Goal: Navigation & Orientation: Find specific page/section

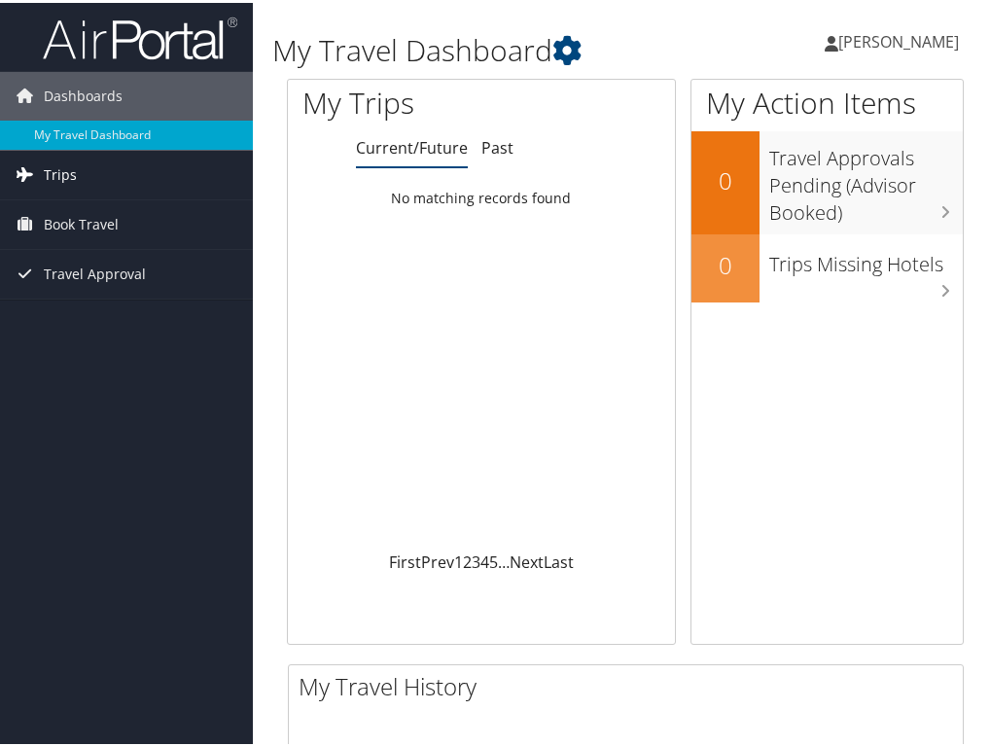
click at [135, 189] on link "Trips" at bounding box center [126, 172] width 253 height 49
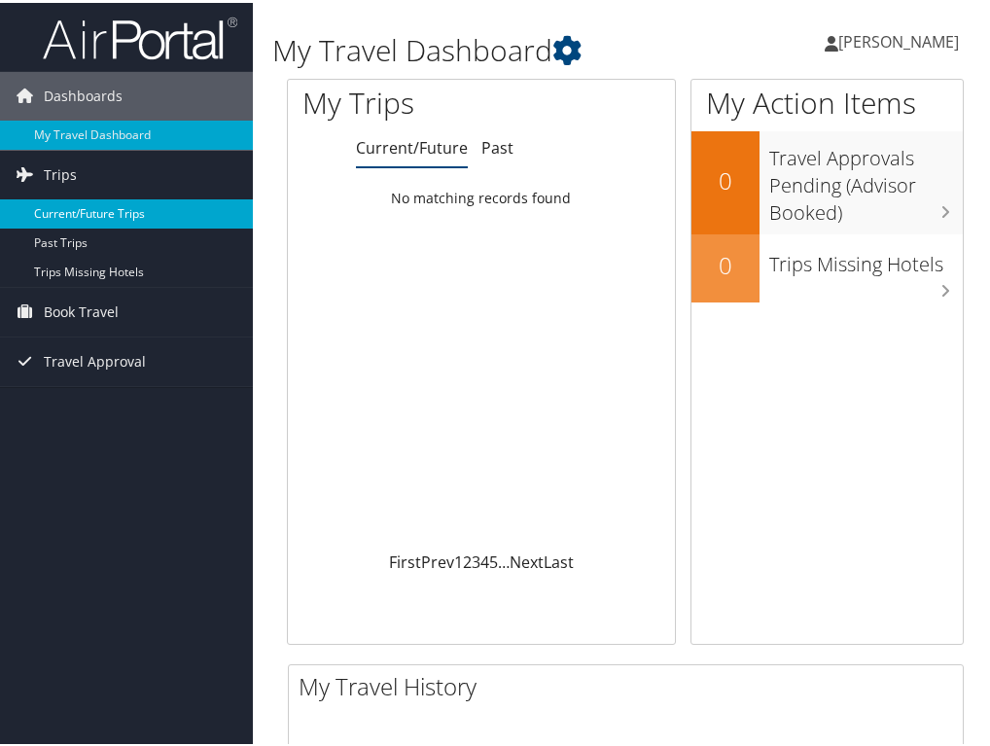
click at [118, 211] on link "Current/Future Trips" at bounding box center [126, 210] width 253 height 29
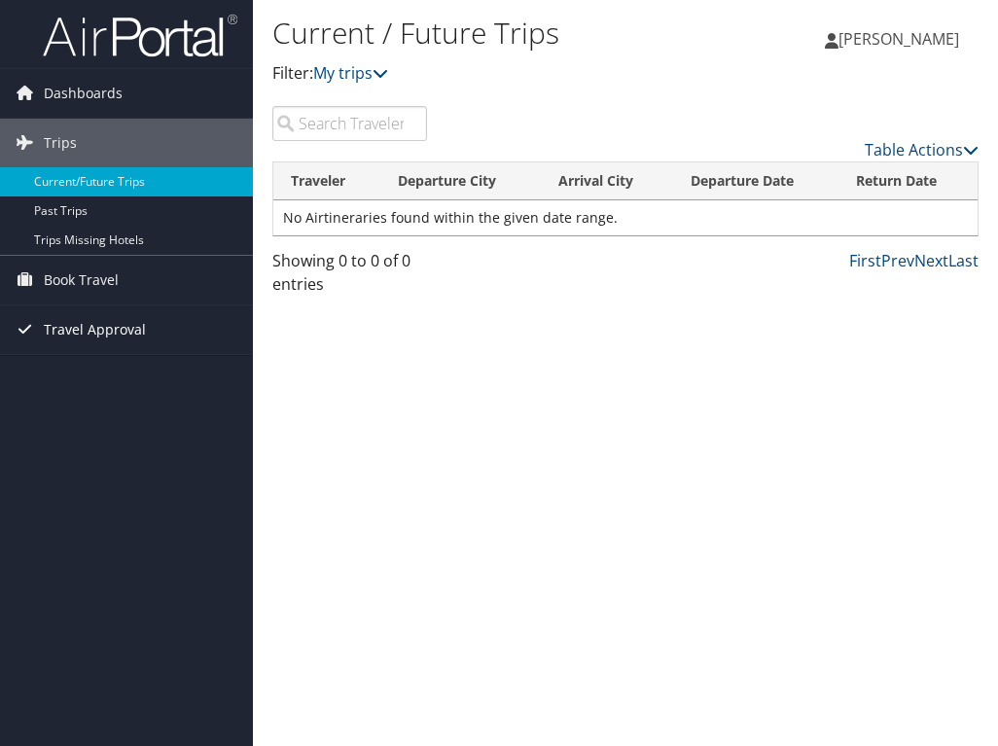
click at [139, 333] on span "Travel Approval" at bounding box center [95, 329] width 102 height 49
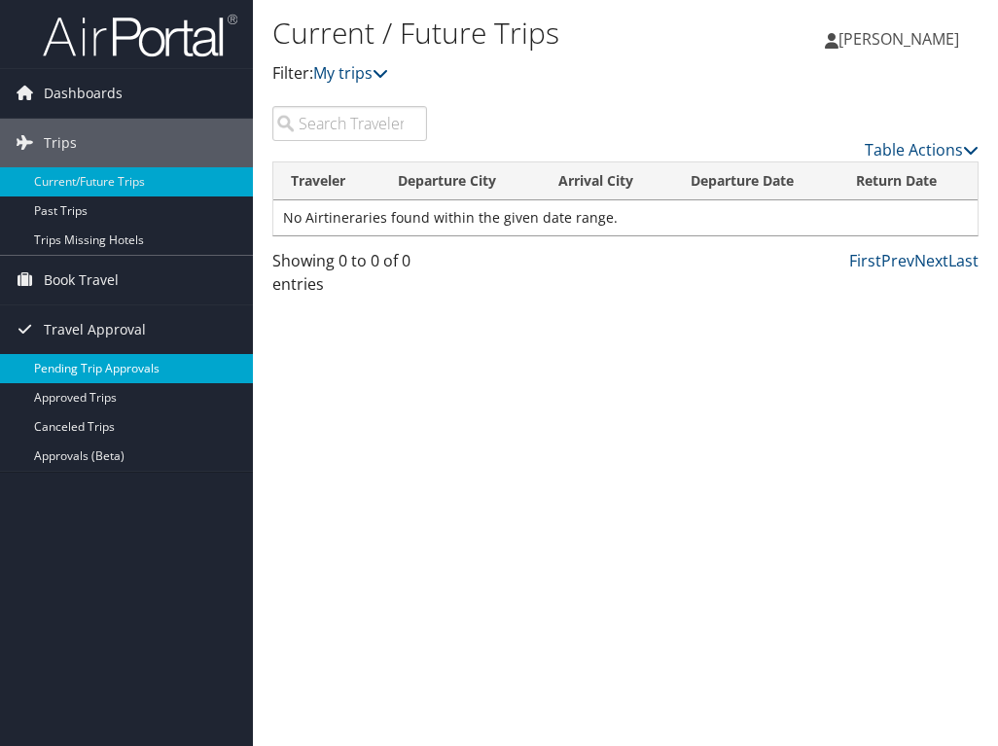
click at [132, 367] on link "Pending Trip Approvals" at bounding box center [126, 368] width 253 height 29
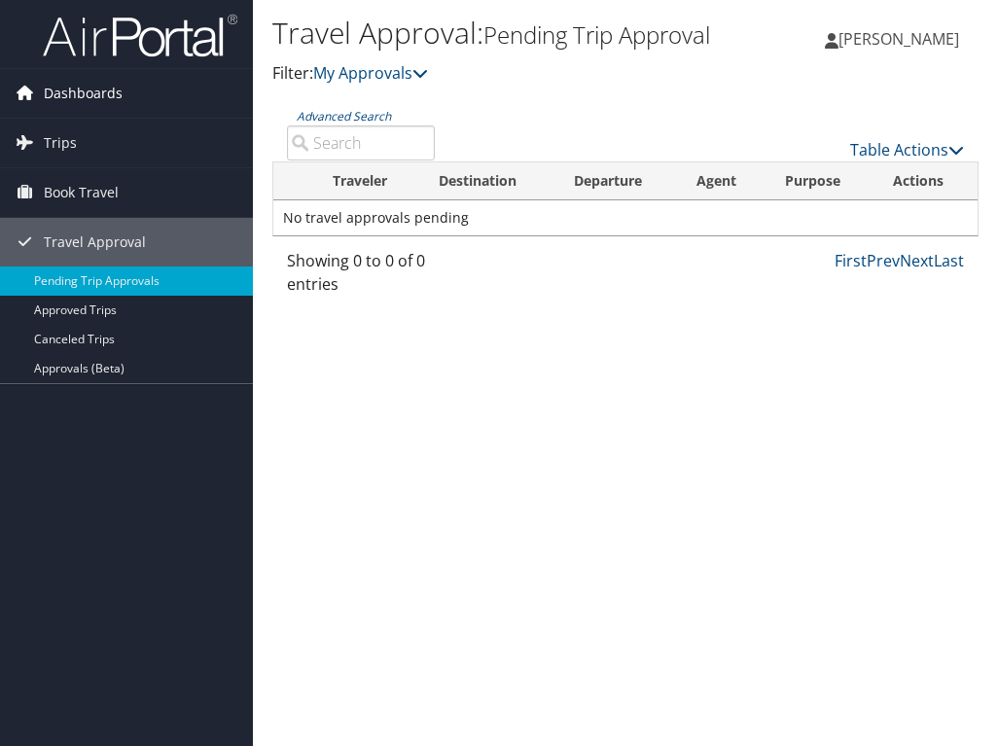
click at [112, 112] on span "Dashboards" at bounding box center [83, 93] width 79 height 49
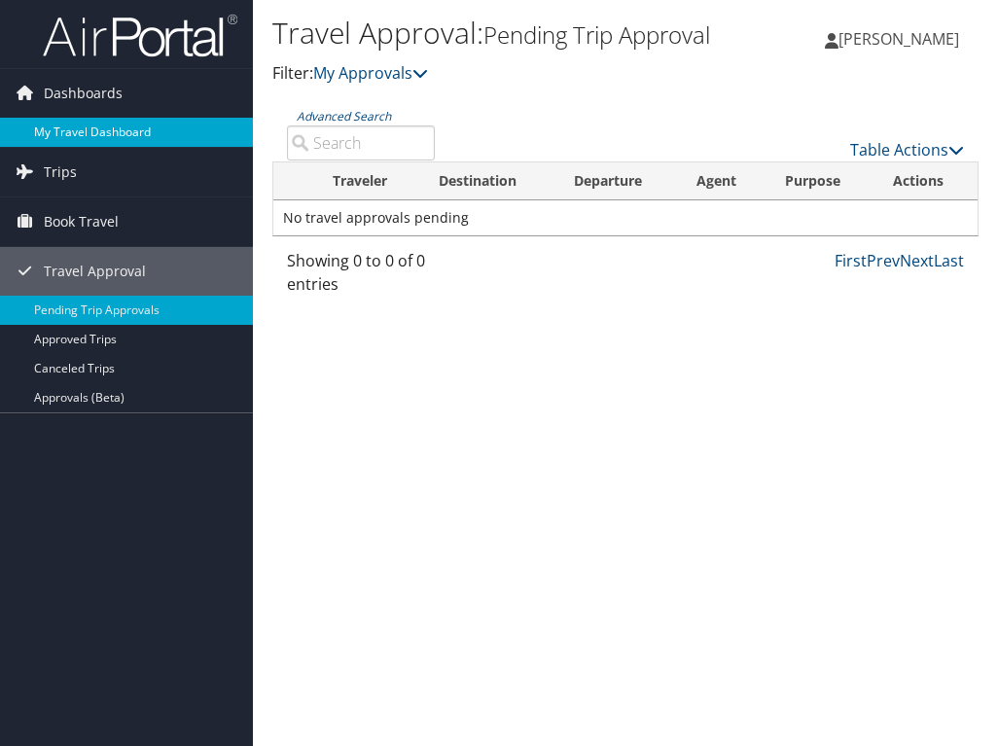
click at [108, 141] on link "My Travel Dashboard" at bounding box center [126, 132] width 253 height 29
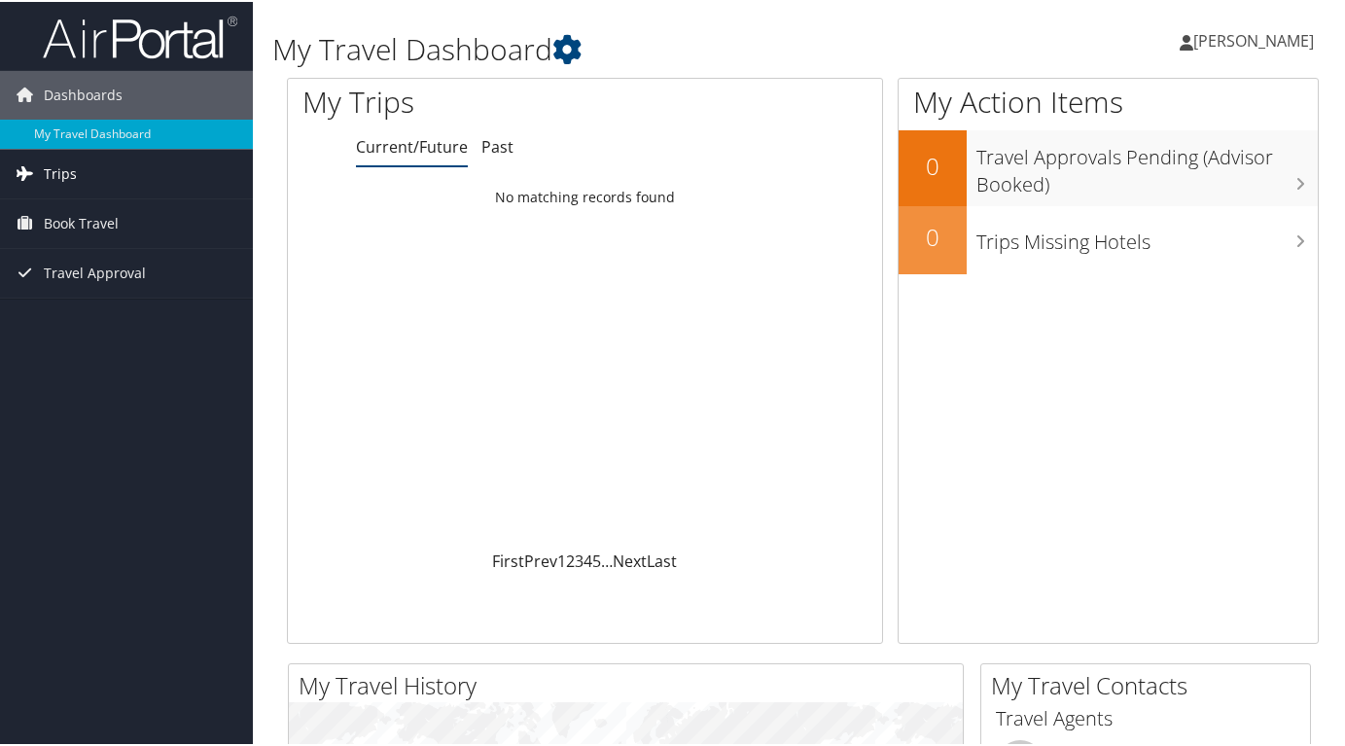
click at [91, 172] on link "Trips" at bounding box center [126, 172] width 253 height 49
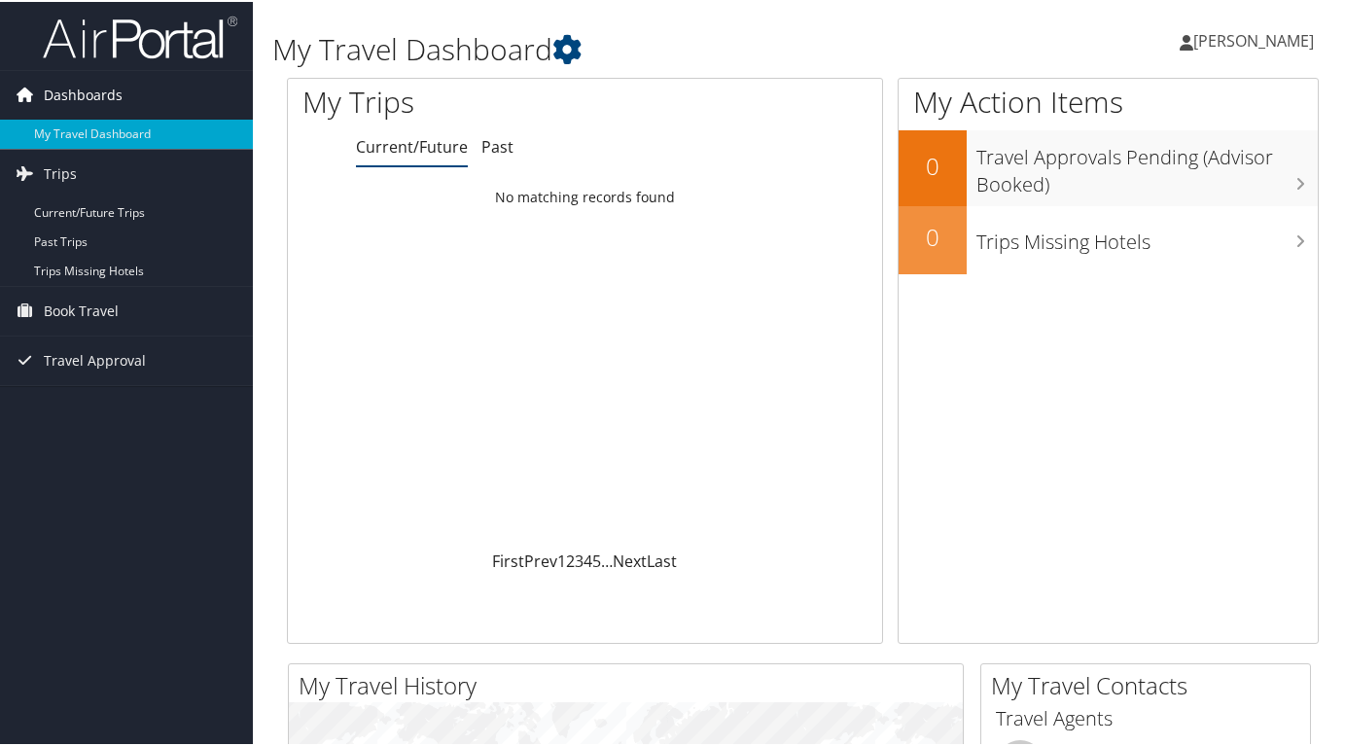
click at [77, 98] on span "Dashboards" at bounding box center [83, 93] width 79 height 49
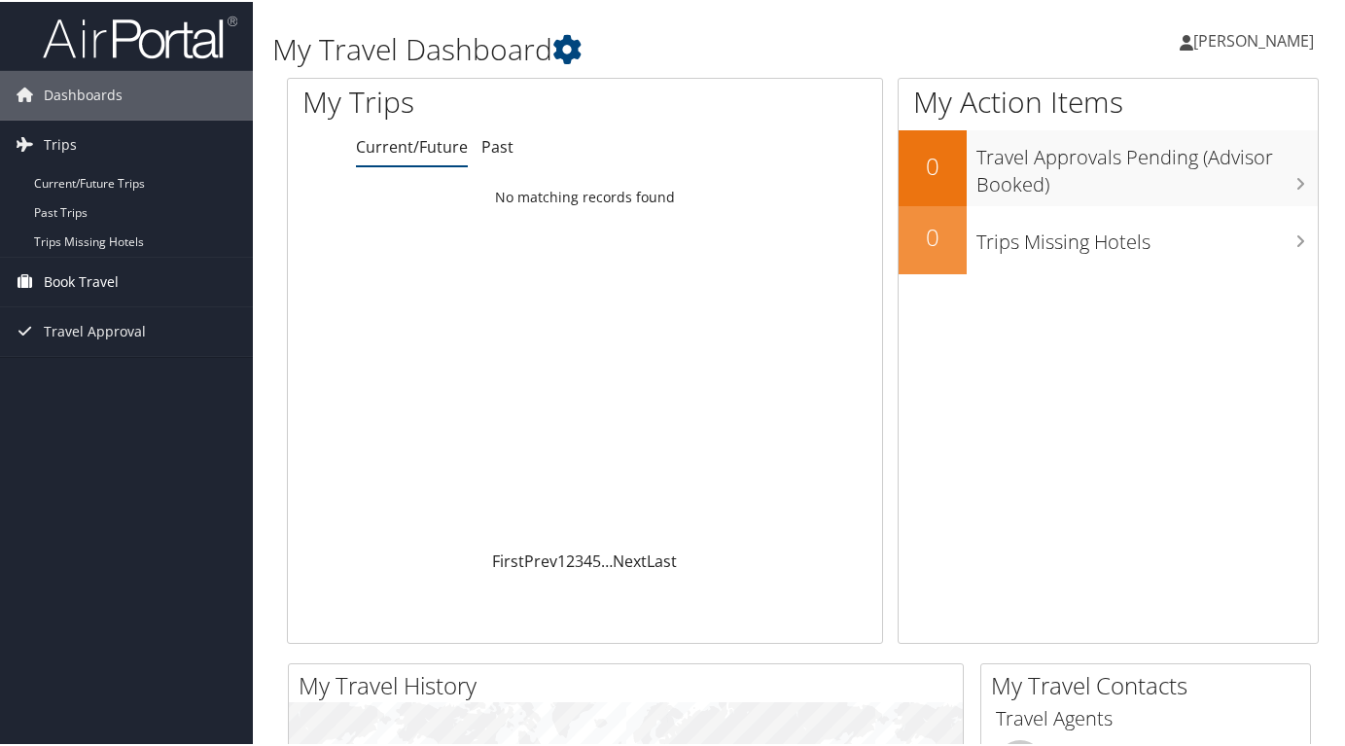
click at [111, 282] on span "Book Travel" at bounding box center [81, 280] width 75 height 49
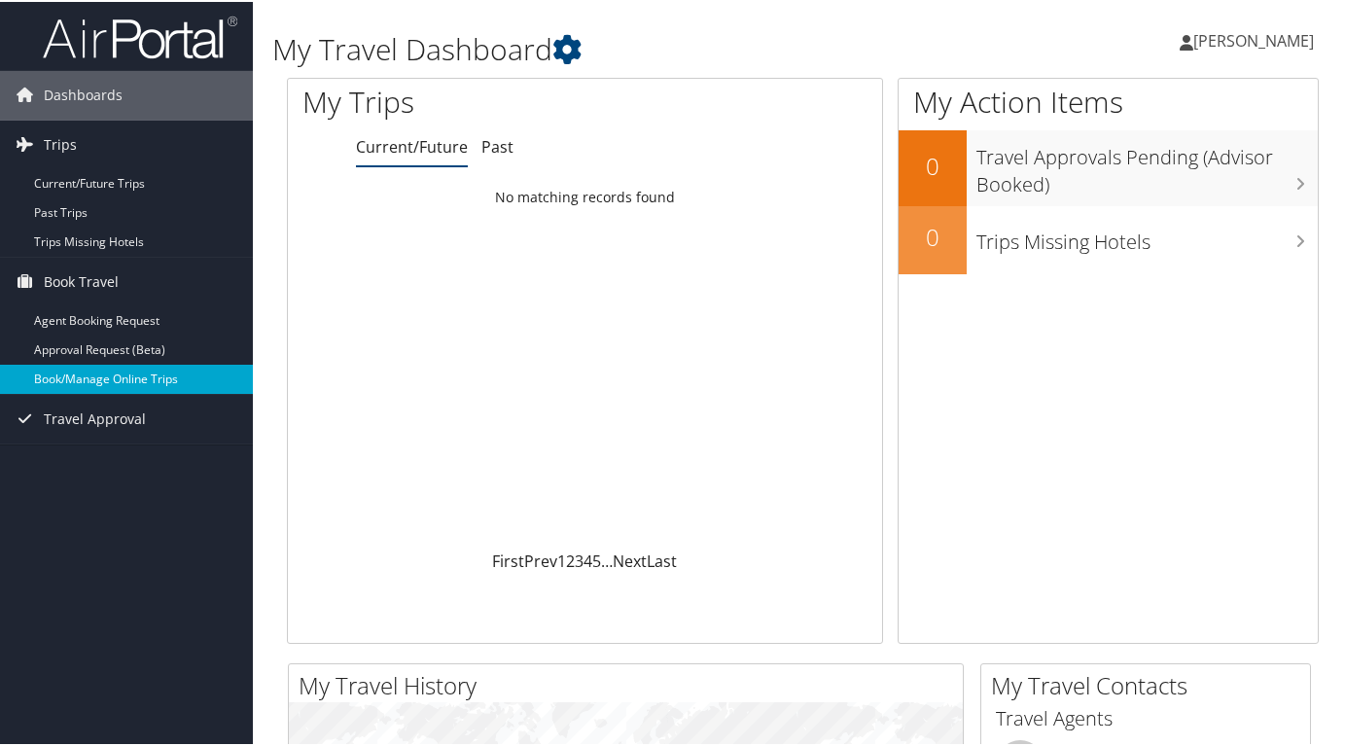
click at [147, 386] on link "Book/Manage Online Trips" at bounding box center [126, 377] width 253 height 29
